Goal: Information Seeking & Learning: Learn about a topic

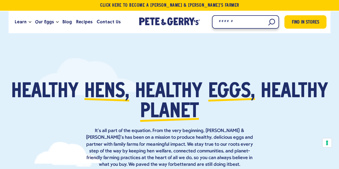
click at [269, 23] on input "Search" at bounding box center [245, 21] width 67 height 13
type input "**"
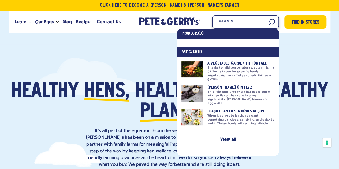
click at [269, 23] on input "Search" at bounding box center [245, 21] width 67 height 13
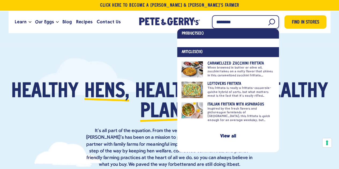
type input "********"
click at [227, 111] on link at bounding box center [227, 112] width 93 height 20
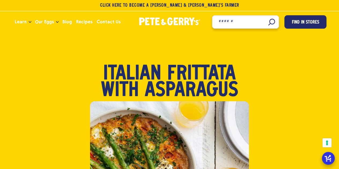
click at [268, 23] on input "Search" at bounding box center [245, 21] width 67 height 13
click at [246, 20] on input "Search" at bounding box center [245, 21] width 67 height 13
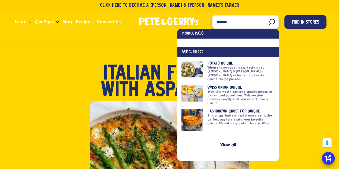
type input "******"
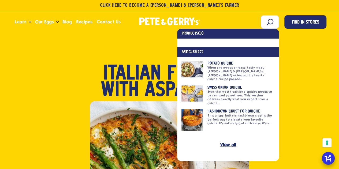
click at [223, 142] on link "View all" at bounding box center [228, 144] width 16 height 5
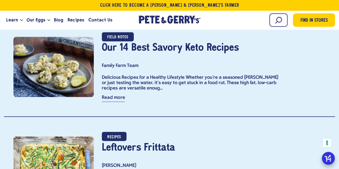
scroll to position [1420, 0]
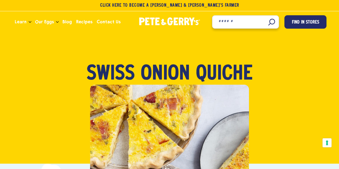
click at [263, 25] on input "Search" at bounding box center [245, 21] width 67 height 13
type input "*****"
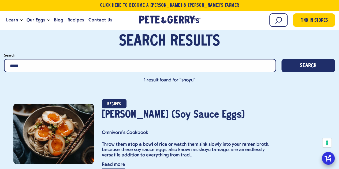
scroll to position [80, 0]
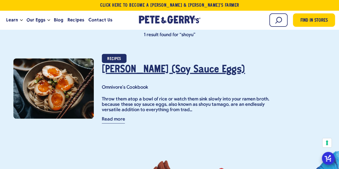
click at [181, 72] on link "Shoyu Tamago (Soy Sauce Eggs)" at bounding box center [173, 70] width 143 height 10
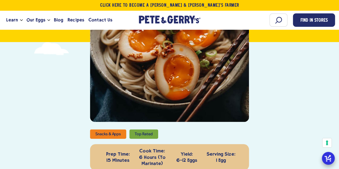
scroll to position [262, 0]
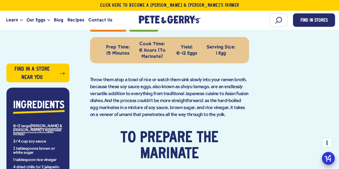
click at [204, 90] on p "Throw them atop a bowl of rice or watch them sink slowly into your ramen broth,…" at bounding box center [169, 98] width 159 height 42
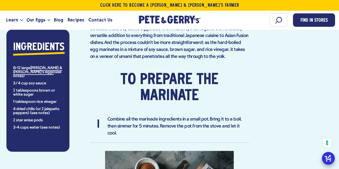
scroll to position [289, 0]
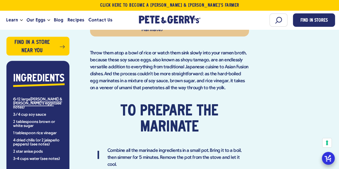
click at [162, 73] on p "Throw them atop a bowl of rice or watch them sink slowly into your ramen broth,…" at bounding box center [169, 71] width 159 height 42
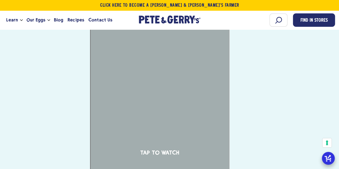
scroll to position [1016, 0]
click at [165, 139] on div "Tap to Watch" at bounding box center [159, 152] width 139 height 247
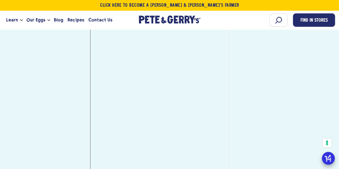
scroll to position [1077, 0]
click at [274, 24] on input "Search" at bounding box center [254, 19] width 67 height 13
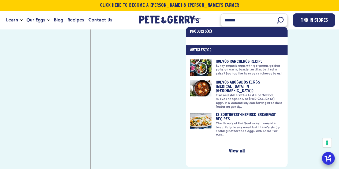
type input "******"
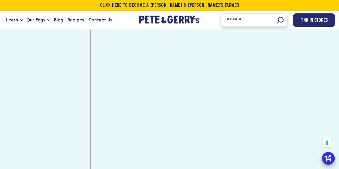
click at [273, 18] on input "Search" at bounding box center [254, 19] width 67 height 13
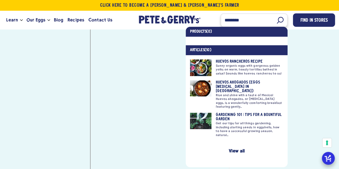
type input "********"
click at [234, 86] on link at bounding box center [236, 94] width 93 height 28
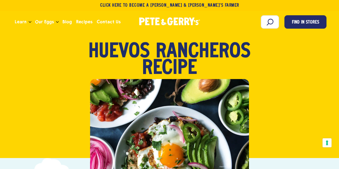
scroll to position [80, 0]
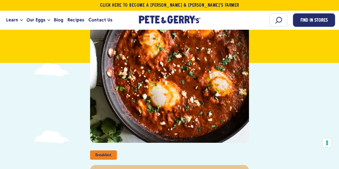
scroll to position [214, 0]
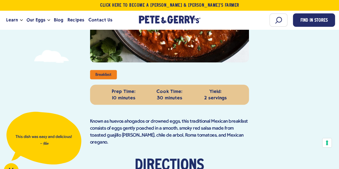
click at [265, 21] on div "Begin typing to search. Search Find in Stores" at bounding box center [271, 20] width 128 height 14
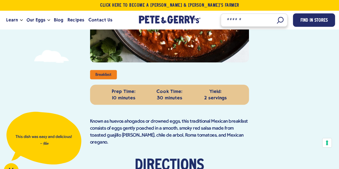
click at [272, 19] on input "Search" at bounding box center [254, 19] width 67 height 13
click at [241, 18] on input "Search" at bounding box center [254, 19] width 67 height 13
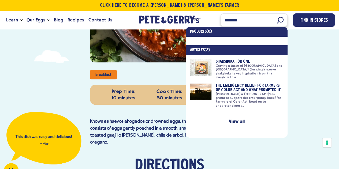
drag, startPoint x: 247, startPoint y: 20, endPoint x: 191, endPoint y: 20, distance: 56.3
click at [191, 20] on div "Learn Our Hens Our Story FAQ Careers Farm With Us Egg Shortage Our Eggs Pasture…" at bounding box center [169, 20] width 331 height 14
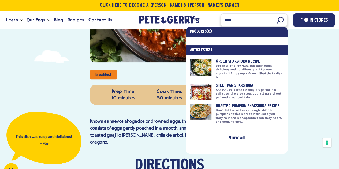
type input "****"
click at [232, 61] on link at bounding box center [236, 69] width 93 height 20
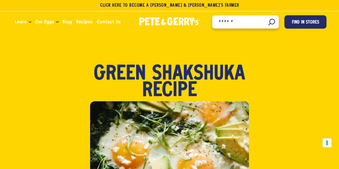
click at [266, 21] on input "Search" at bounding box center [245, 21] width 67 height 13
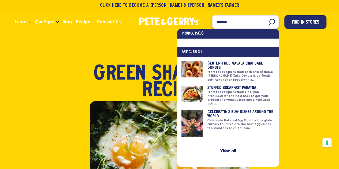
drag, startPoint x: 242, startPoint y: 25, endPoint x: 190, endPoint y: 16, distance: 52.8
click at [190, 16] on div "Learn Our Hens Our Story FAQ Careers Farm With Us Egg Shortage Our Eggs Pasture…" at bounding box center [170, 22] width 314 height 14
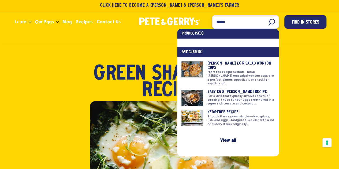
type input "*****"
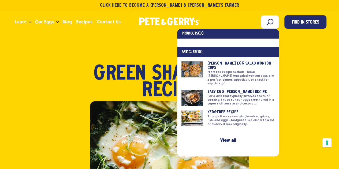
click at [189, 90] on link at bounding box center [227, 98] width 93 height 16
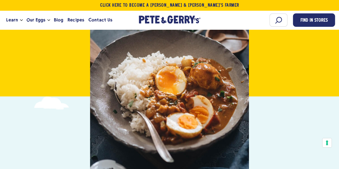
scroll to position [88, 0]
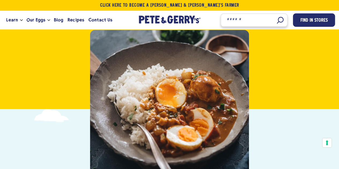
click at [275, 23] on input "Search" at bounding box center [254, 19] width 67 height 13
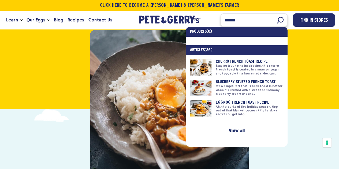
type input "******"
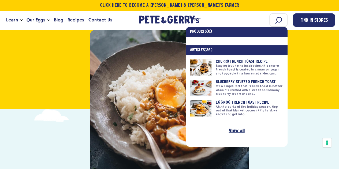
click at [235, 129] on link "View all" at bounding box center [237, 130] width 16 height 5
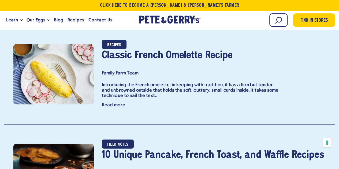
scroll to position [692, 0]
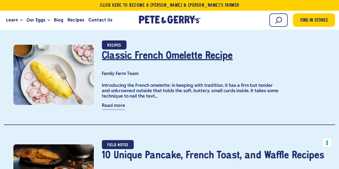
click at [189, 53] on link "Classic French Omelette Recipe" at bounding box center [167, 56] width 131 height 10
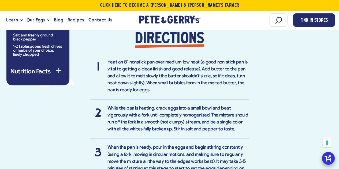
scroll to position [313, 0]
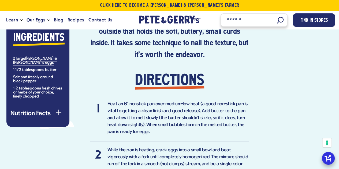
click at [284, 22] on input "Search" at bounding box center [254, 19] width 67 height 13
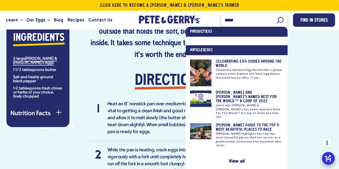
type input "*****"
click at [208, 69] on link at bounding box center [236, 72] width 93 height 27
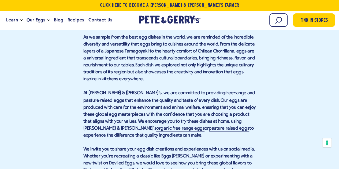
scroll to position [2848, 0]
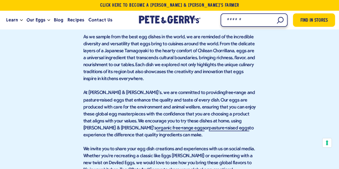
click at [277, 20] on input "Search" at bounding box center [254, 19] width 67 height 13
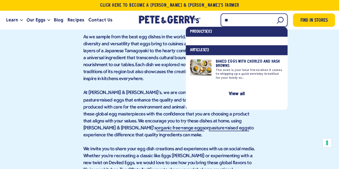
type input "*"
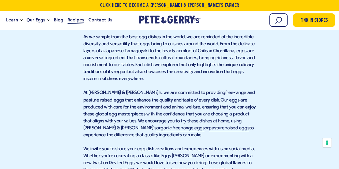
click at [76, 19] on span "Recipes" at bounding box center [76, 20] width 16 height 7
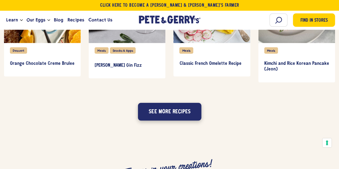
click at [174, 118] on button "See more recipes" at bounding box center [170, 112] width 64 height 18
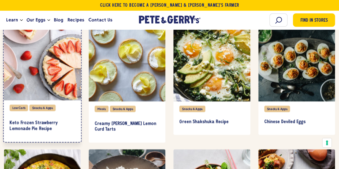
scroll to position [587, 0]
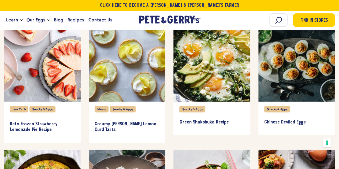
drag, startPoint x: 282, startPoint y: 98, endPoint x: 169, endPoint y: 147, distance: 124.0
click at [169, 147] on ul "Breakfast Brunch Food Beer Braised Eggs Food Quiche Hashbrown Crust for Quiche" at bounding box center [169, 25] width 339 height 502
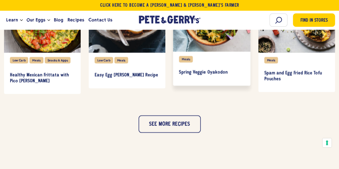
scroll to position [764, 0]
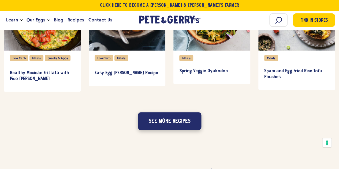
click at [178, 117] on button "See more recipes" at bounding box center [170, 122] width 64 height 18
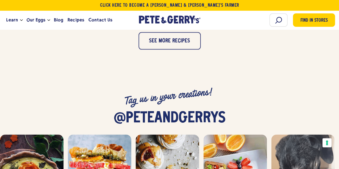
scroll to position [1102, 0]
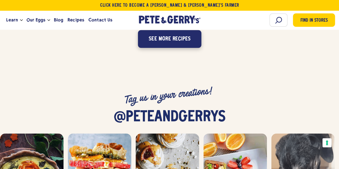
click at [163, 39] on button "See more recipes" at bounding box center [170, 39] width 64 height 18
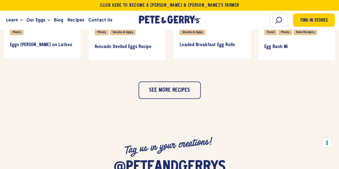
scroll to position [1294, 0]
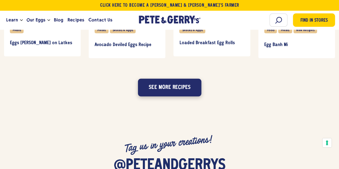
click at [172, 87] on button "See more recipes" at bounding box center [170, 88] width 64 height 18
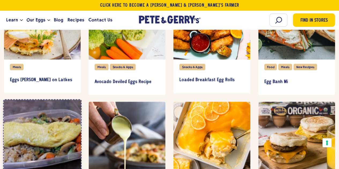
scroll to position [0, 0]
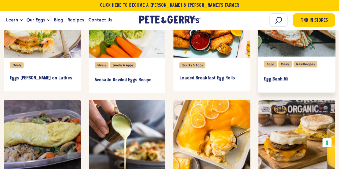
drag, startPoint x: 271, startPoint y: 87, endPoint x: 280, endPoint y: 72, distance: 17.6
click at [277, 83] on link "Egg Banh Mi" at bounding box center [297, 79] width 66 height 16
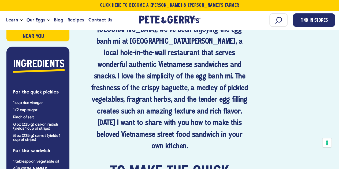
scroll to position [297, 0]
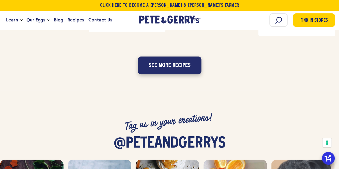
click at [171, 60] on button "See more recipes" at bounding box center [170, 66] width 64 height 18
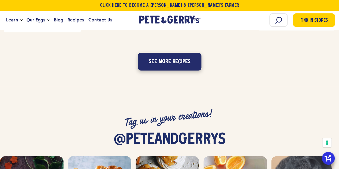
click at [180, 58] on button "See more recipes" at bounding box center [170, 62] width 64 height 18
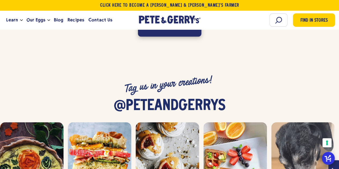
click at [171, 30] on button "See more recipes" at bounding box center [170, 28] width 64 height 18
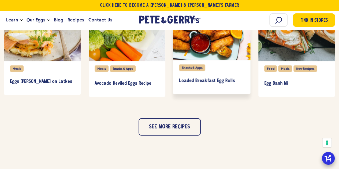
scroll to position [1256, 0]
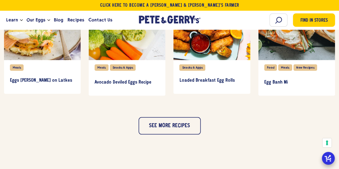
click at [177, 116] on div "See more recipes" at bounding box center [170, 118] width 62 height 32
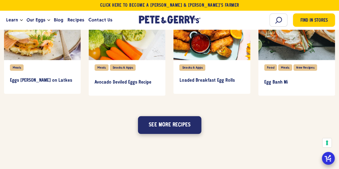
click at [172, 125] on button "See more recipes" at bounding box center [170, 125] width 64 height 18
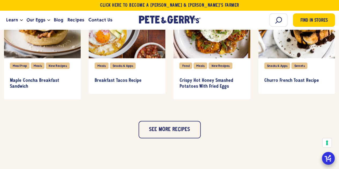
scroll to position [1503, 0]
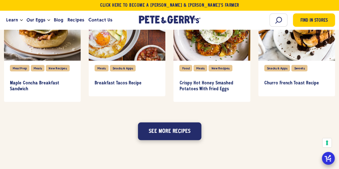
click at [170, 137] on button "See more recipes" at bounding box center [170, 131] width 64 height 18
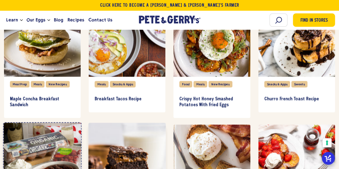
scroll to position [0, 0]
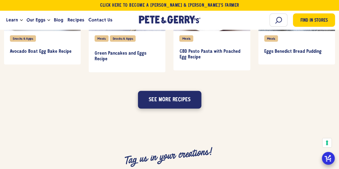
click at [177, 98] on button "See more recipes" at bounding box center [170, 100] width 64 height 18
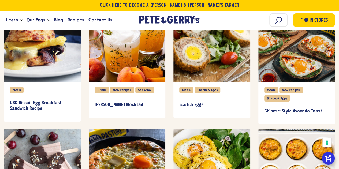
drag, startPoint x: 221, startPoint y: 71, endPoint x: 167, endPoint y: 121, distance: 73.8
click at [167, 121] on li "Drinks New Recipes Seasonal [PERSON_NAME] Mocktail" at bounding box center [127, 63] width 85 height 117
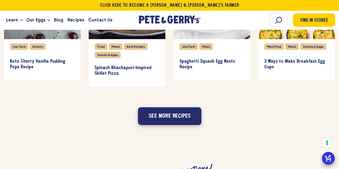
click at [177, 116] on button "See more recipes" at bounding box center [170, 116] width 64 height 18
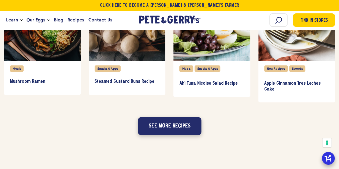
click at [172, 124] on button "See more recipes" at bounding box center [170, 126] width 64 height 18
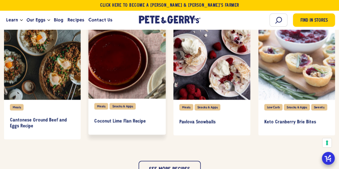
scroll to position [2466, 0]
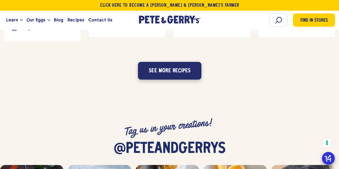
click at [167, 65] on button "See more recipes" at bounding box center [170, 71] width 64 height 18
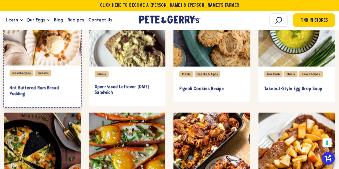
scroll to position [2624, 0]
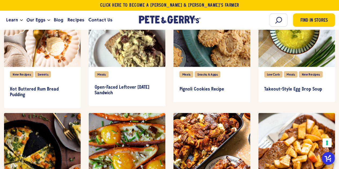
drag, startPoint x: 288, startPoint y: 51, endPoint x: 324, endPoint y: 107, distance: 67.2
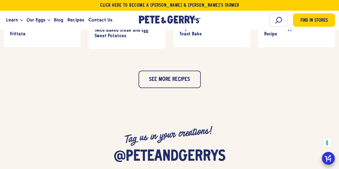
scroll to position [2796, 0]
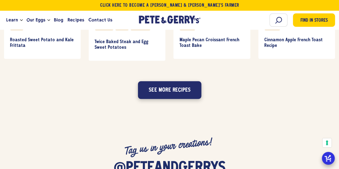
click at [175, 95] on button "See more recipes" at bounding box center [170, 90] width 64 height 18
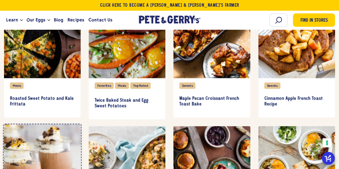
scroll to position [0, 1]
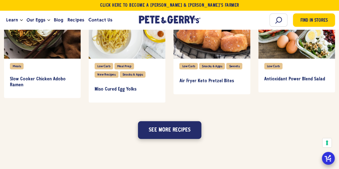
click at [168, 130] on button "See more recipes" at bounding box center [170, 130] width 64 height 18
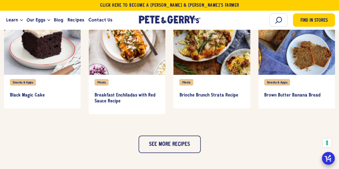
scroll to position [3245, 0]
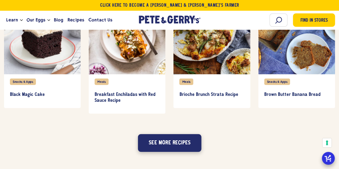
click at [168, 140] on button "See more recipes" at bounding box center [170, 143] width 64 height 18
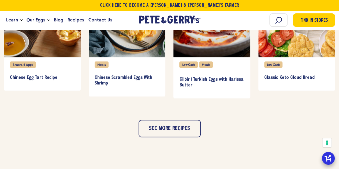
scroll to position [3510, 0]
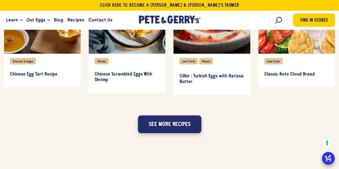
click at [168, 127] on button "See more recipes" at bounding box center [170, 124] width 64 height 18
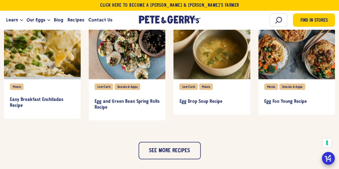
scroll to position [3737, 0]
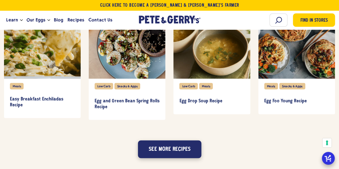
click at [176, 146] on button "See more recipes" at bounding box center [170, 150] width 64 height 18
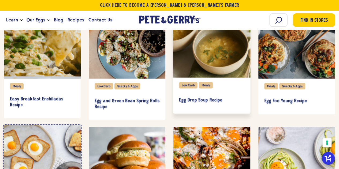
scroll to position [0, 0]
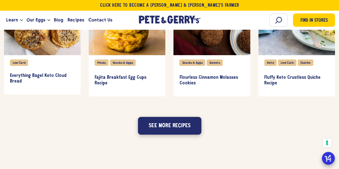
click at [171, 131] on button "See more recipes" at bounding box center [170, 126] width 64 height 18
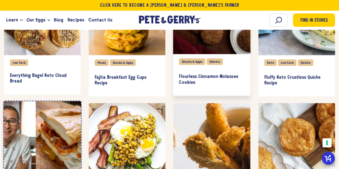
scroll to position [3990, 0]
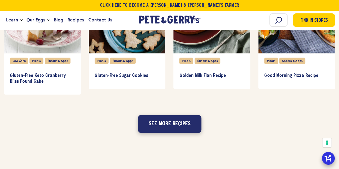
click at [162, 124] on button "See more recipes" at bounding box center [170, 124] width 64 height 18
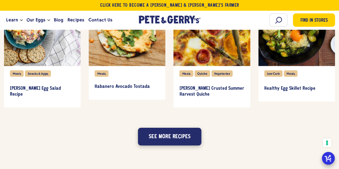
click at [172, 140] on button "See more recipes" at bounding box center [170, 137] width 64 height 18
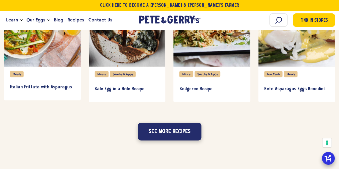
click at [168, 135] on button "See more recipes" at bounding box center [170, 132] width 64 height 18
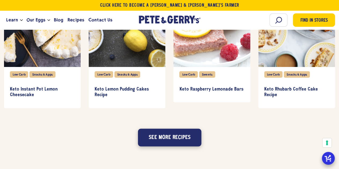
click at [176, 135] on button "See more recipes" at bounding box center [170, 138] width 64 height 18
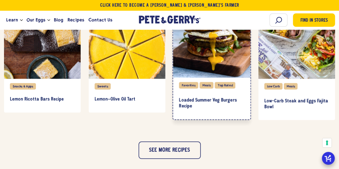
click at [174, 115] on div "Favorites Meals Top Rated Loaded Summer Veg Burgers Recipe" at bounding box center [211, 99] width 77 height 42
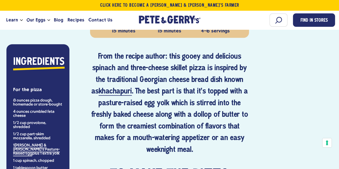
scroll to position [299, 0]
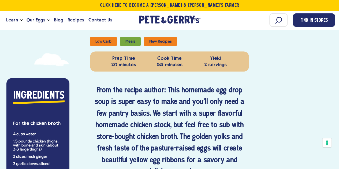
scroll to position [213, 0]
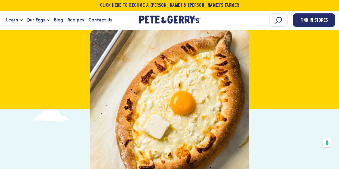
scroll to position [105, 0]
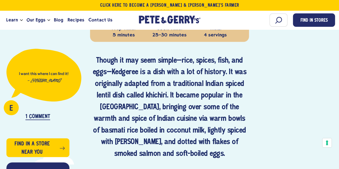
scroll to position [244, 0]
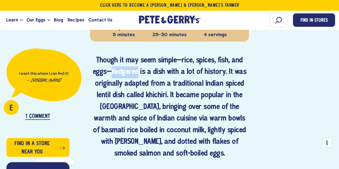
drag, startPoint x: 111, startPoint y: 71, endPoint x: 139, endPoint y: 70, distance: 27.9
click at [139, 70] on h4 "Though it may seem simple—rice, spices, fish, and eggs—Kedgeree is a dish with …" at bounding box center [169, 107] width 159 height 105
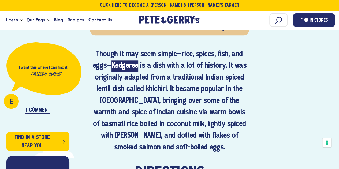
scroll to position [251, 0]
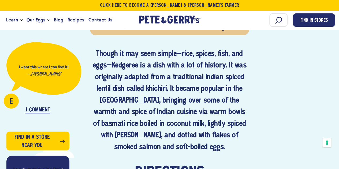
click at [204, 92] on h4 "Though it may seem simple—rice, spices, fish, and eggs—Kedgeree is a dish with …" at bounding box center [169, 100] width 159 height 105
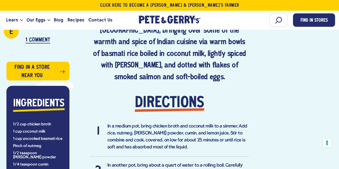
scroll to position [321, 0]
